Goal: Task Accomplishment & Management: Manage account settings

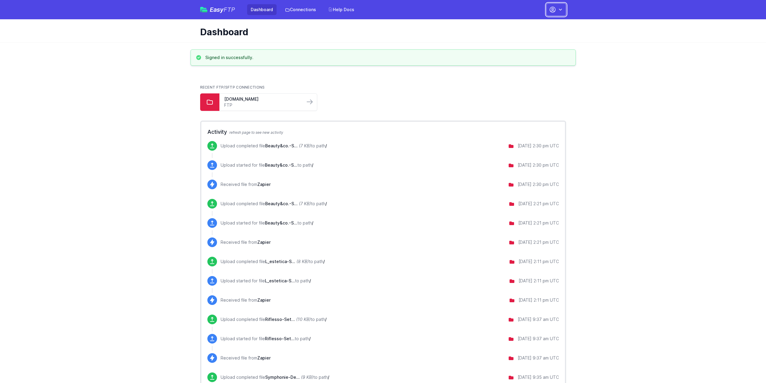
click at [553, 7] on icon "button" at bounding box center [552, 9] width 5 height 5
click at [540, 36] on link "Your Profile" at bounding box center [538, 35] width 58 height 11
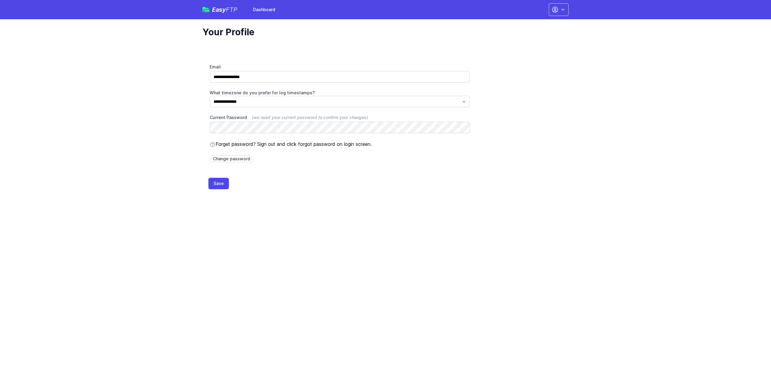
click at [418, 189] on div "**********" at bounding box center [385, 119] width 385 height 154
click at [565, 10] on icon "button" at bounding box center [563, 10] width 6 height 6
click at [525, 22] on link "Dashboard" at bounding box center [540, 25] width 58 height 11
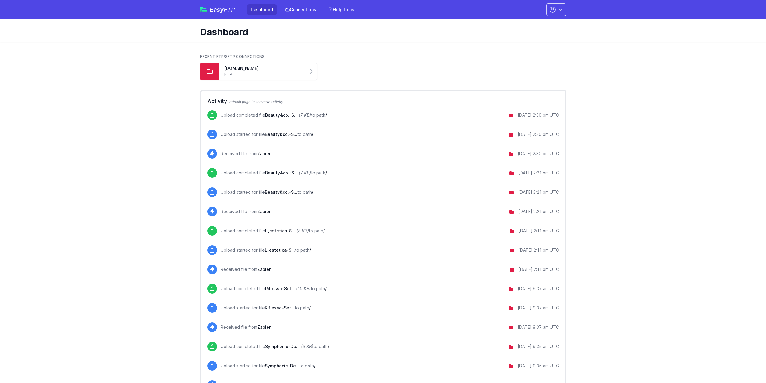
click at [571, 10] on div "Easy FTP Dashboard Connections Help Docs Account Settings Your Profile Contact …" at bounding box center [383, 9] width 385 height 19
click at [565, 10] on button "button" at bounding box center [557, 9] width 20 height 13
click at [527, 34] on link "Your Profile" at bounding box center [538, 35] width 58 height 11
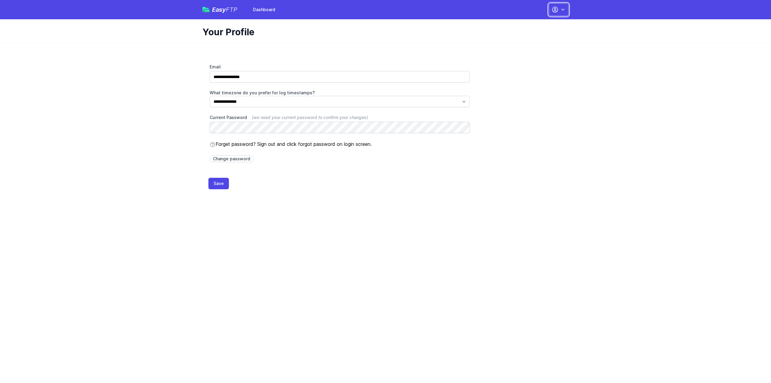
click at [565, 9] on icon "button" at bounding box center [563, 10] width 6 height 6
click at [547, 23] on link "Dashboard" at bounding box center [540, 25] width 58 height 11
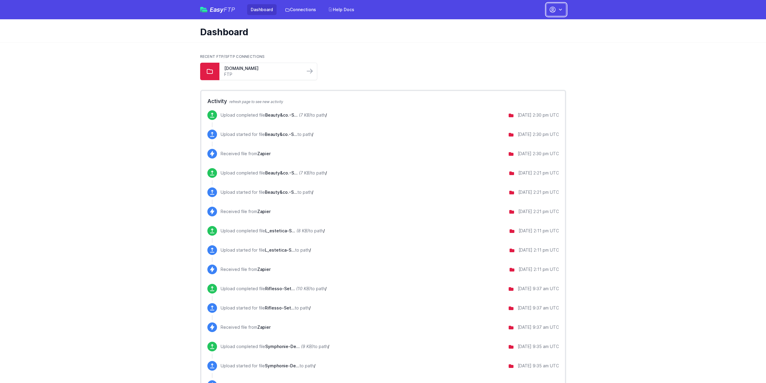
drag, startPoint x: 0, startPoint y: 0, endPoint x: 564, endPoint y: 8, distance: 563.8
click at [564, 8] on button "button" at bounding box center [557, 9] width 20 height 13
click at [549, 24] on link "Account Settings" at bounding box center [538, 25] width 58 height 11
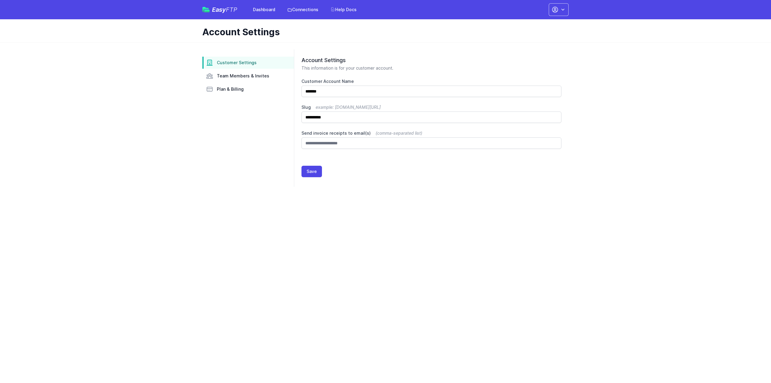
click at [238, 83] on nav "Customer Settings Team Members & Invites Plan & Billing" at bounding box center [248, 76] width 92 height 39
click at [226, 86] on span "Plan & Billing" at bounding box center [230, 89] width 27 height 6
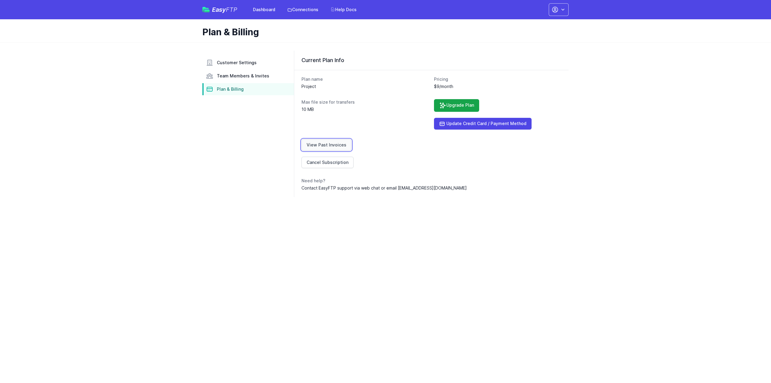
click at [333, 145] on link "View Past Invoices" at bounding box center [326, 144] width 50 height 11
